Goal: Check status

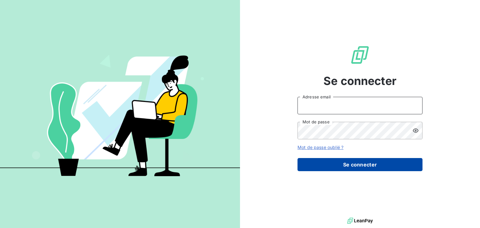
type input "[EMAIL_ADDRESS][PERSON_NAME][DOMAIN_NAME]"
click at [383, 170] on button "Se connecter" at bounding box center [360, 164] width 125 height 13
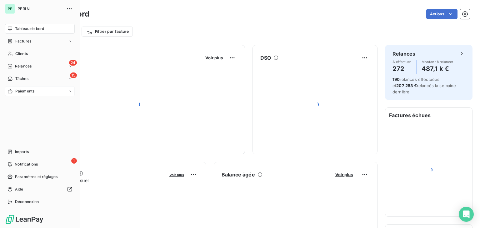
click at [16, 92] on span "Paiements" at bounding box center [24, 92] width 19 height 6
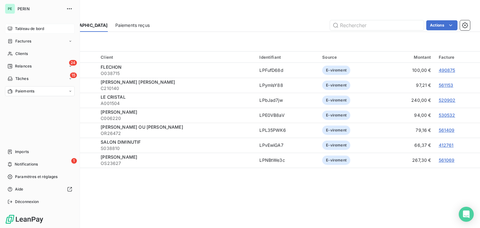
click at [24, 30] on span "Tableau de bord" at bounding box center [29, 29] width 29 height 6
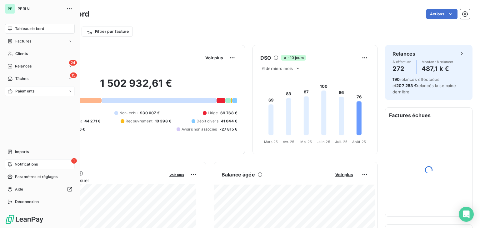
click at [17, 166] on span "Notifications" at bounding box center [26, 165] width 23 height 6
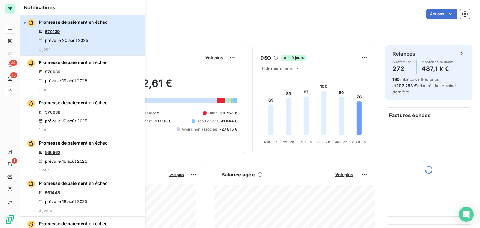
click at [125, 45] on button "Promesse de paiement en échec 570139 prévu le [DATE] 0 jour" at bounding box center [82, 35] width 125 height 40
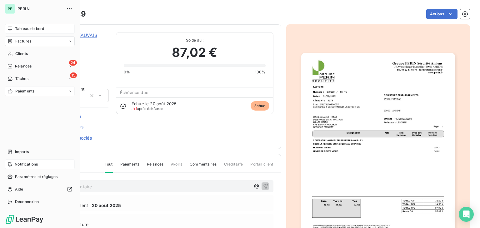
click at [4, 29] on div "PE PERIN Tableau de bord Factures Clients 24 Relances 15 Tâches Paiements Impor…" at bounding box center [40, 114] width 80 height 228
click at [14, 29] on div "Tableau de bord" at bounding box center [40, 29] width 70 height 10
